Goal: Find specific page/section: Find specific page/section

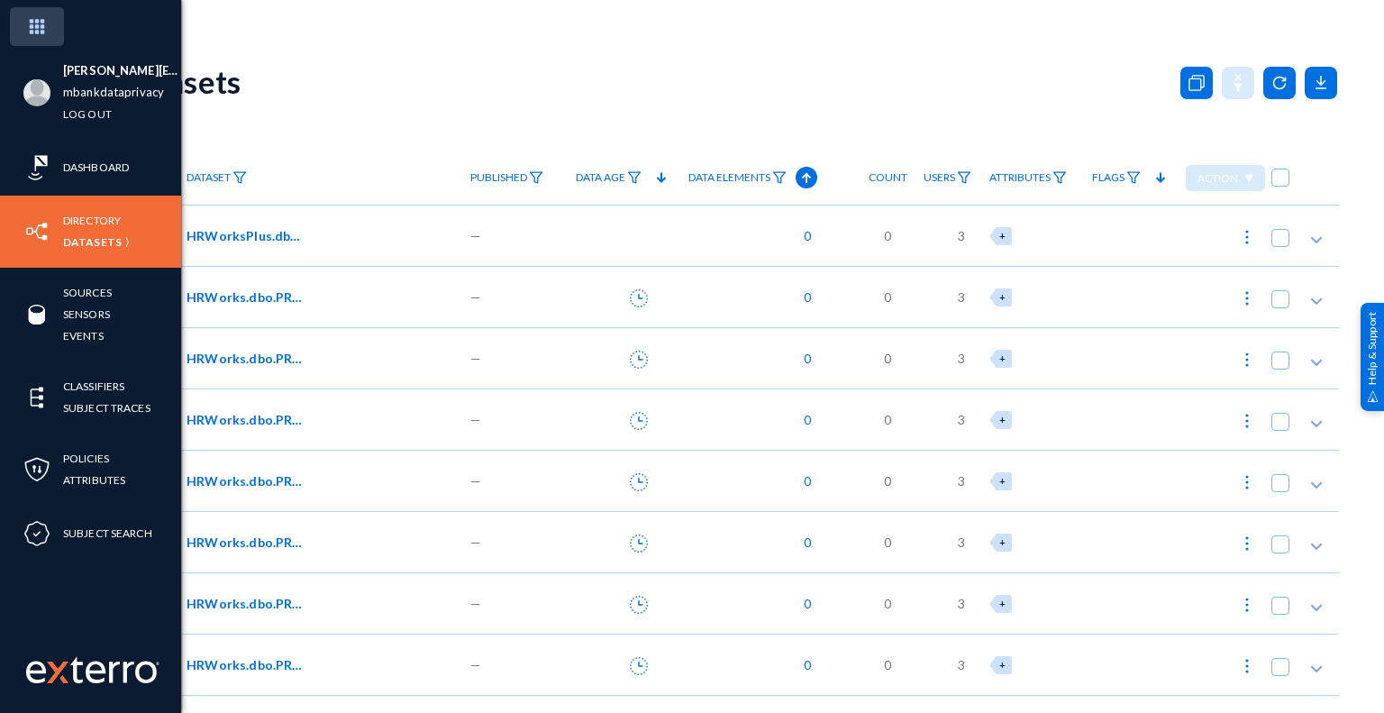
click at [31, 24] on img at bounding box center [37, 26] width 54 height 39
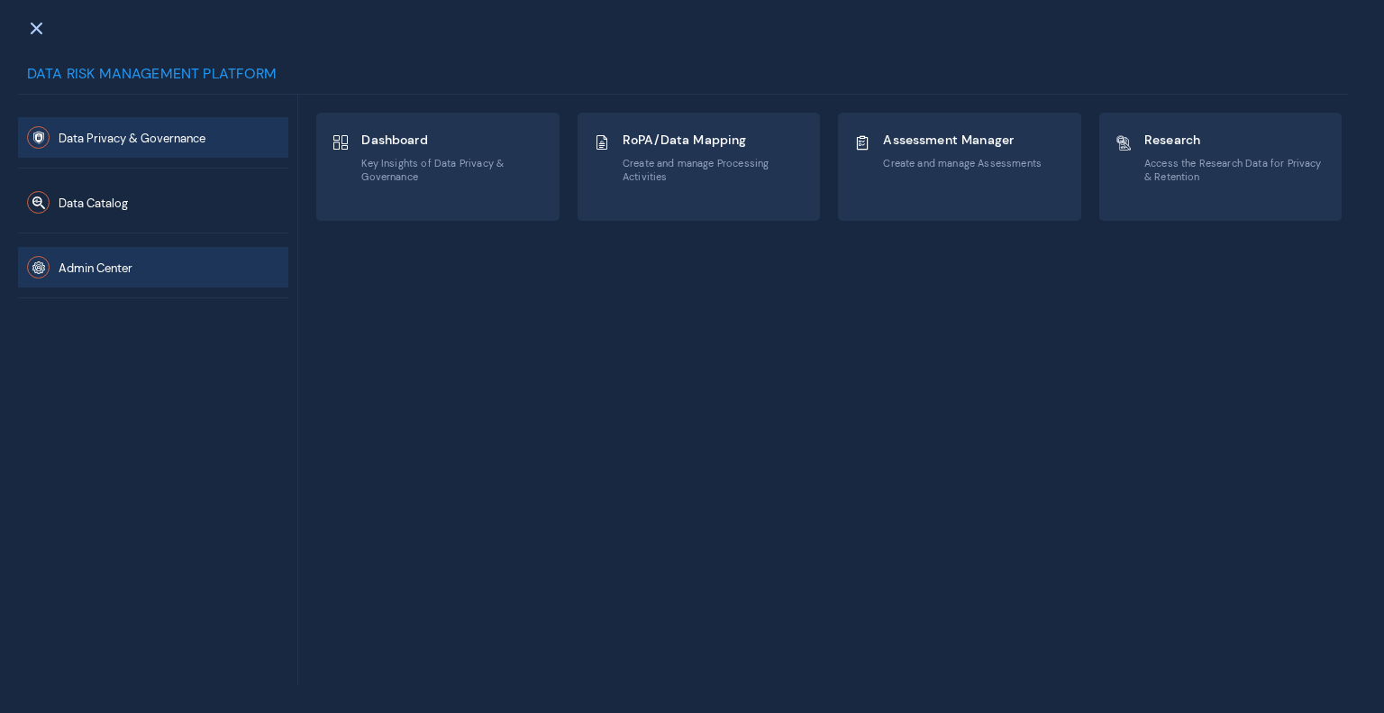
click at [104, 269] on span "Admin Center" at bounding box center [96, 267] width 74 height 15
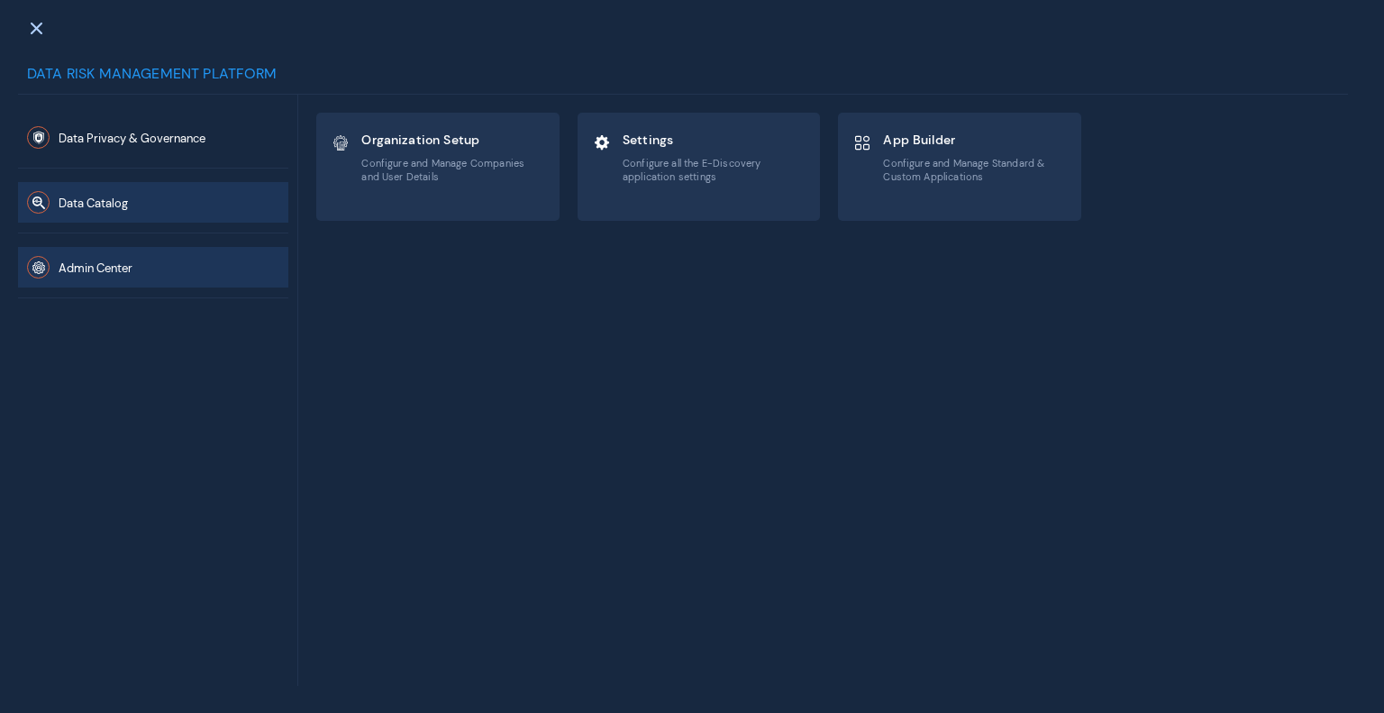
click at [125, 212] on button "Data Catalog" at bounding box center [153, 202] width 270 height 41
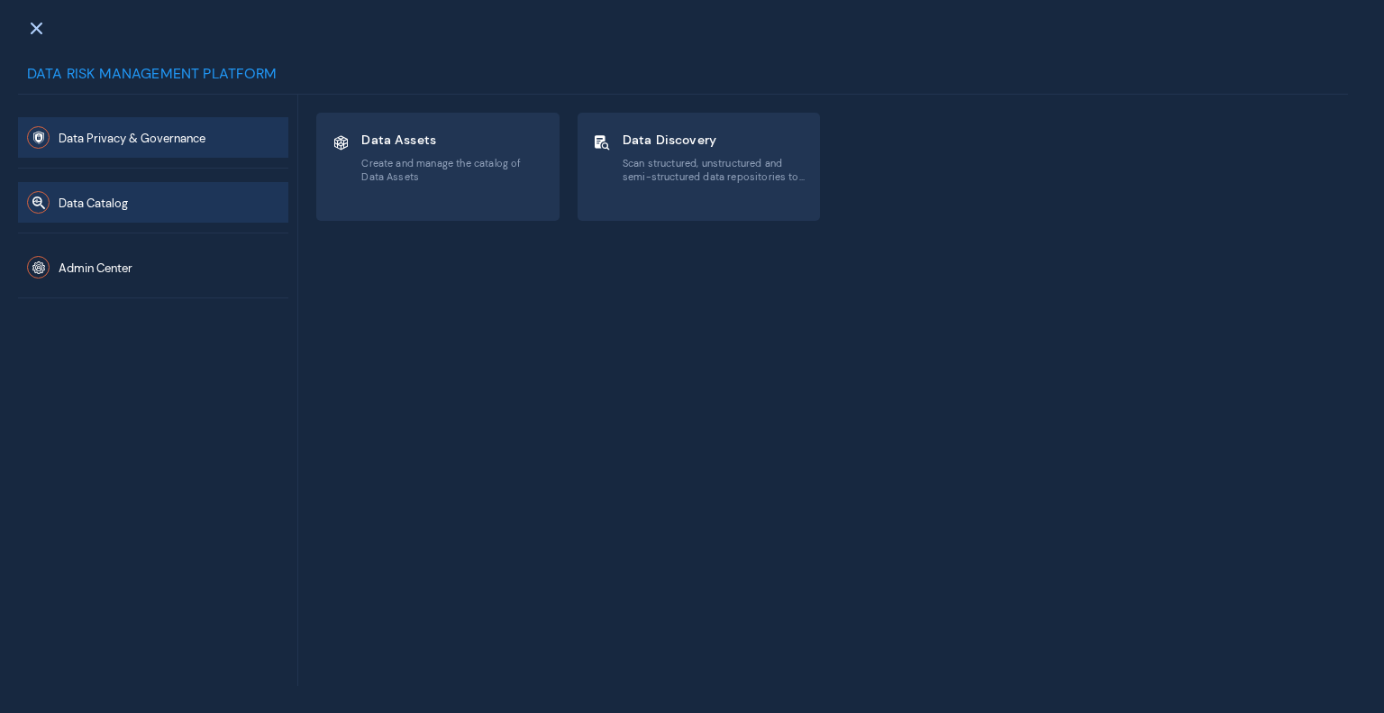
click at [175, 140] on span "Data Privacy & Governance" at bounding box center [132, 138] width 147 height 15
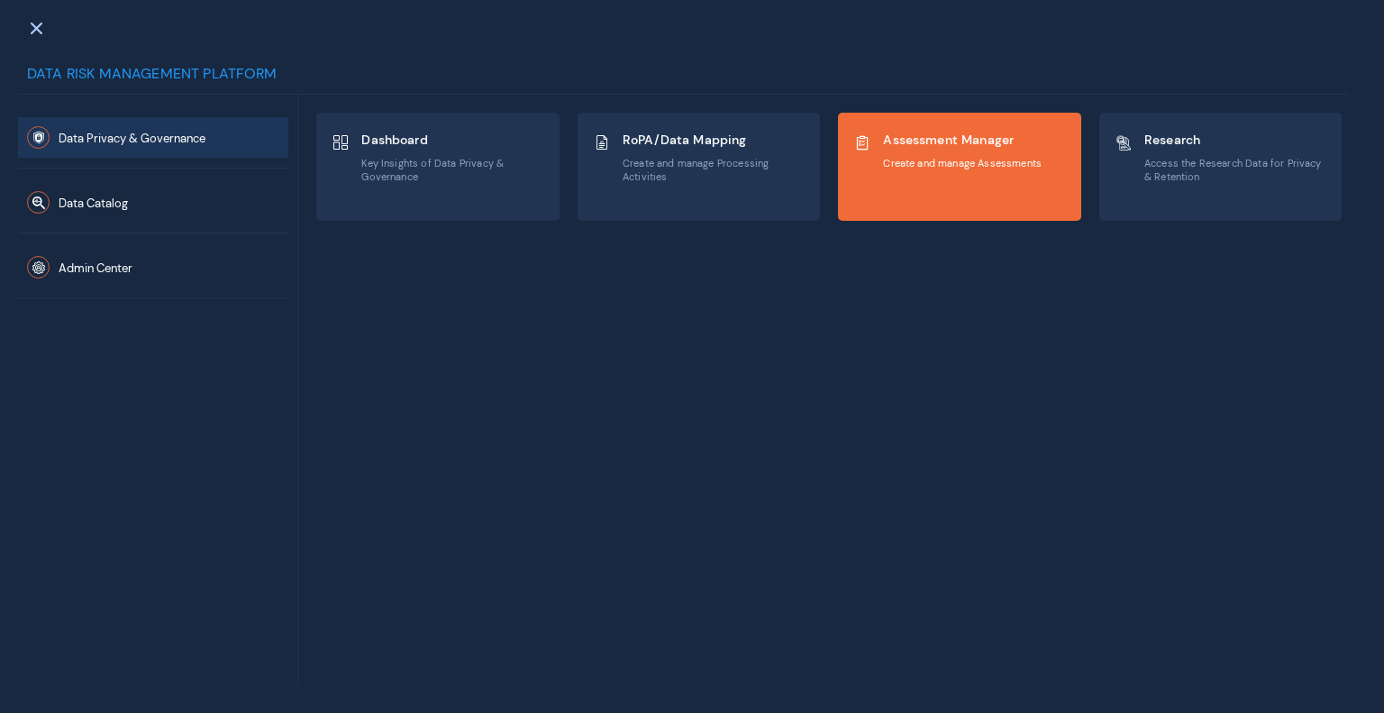
click at [981, 160] on span "Create and manage Assessments" at bounding box center [962, 163] width 159 height 13
